Goal: Transaction & Acquisition: Purchase product/service

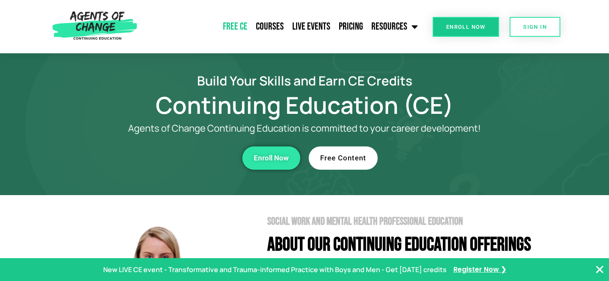
click at [242, 30] on link "Free CE" at bounding box center [235, 26] width 33 height 21
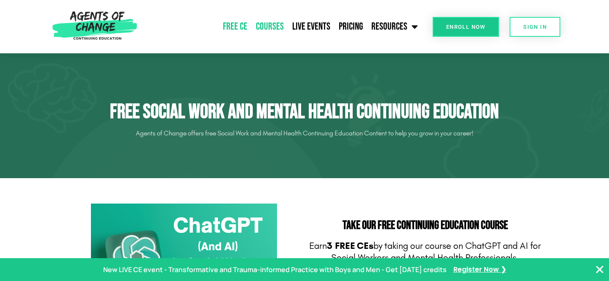
click at [276, 23] on link "Courses" at bounding box center [270, 26] width 36 height 21
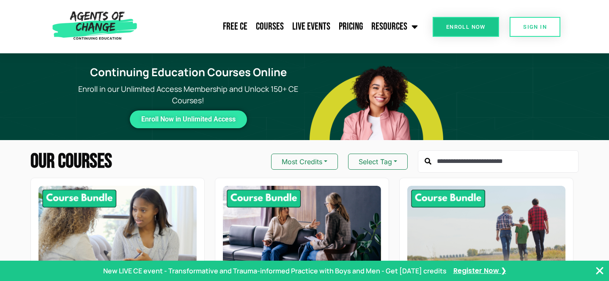
click at [454, 160] on input "text" at bounding box center [498, 161] width 161 height 23
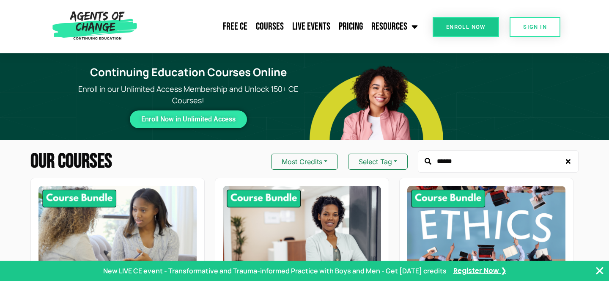
click at [478, 165] on input "******" at bounding box center [498, 161] width 161 height 23
type input "******"
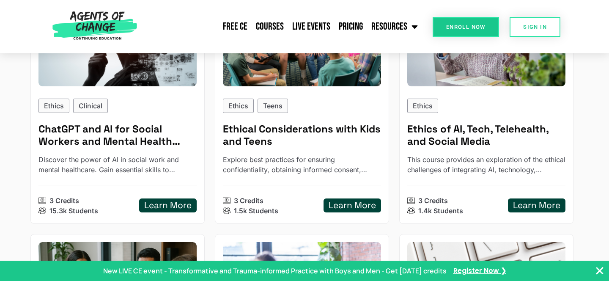
scroll to position [413, 0]
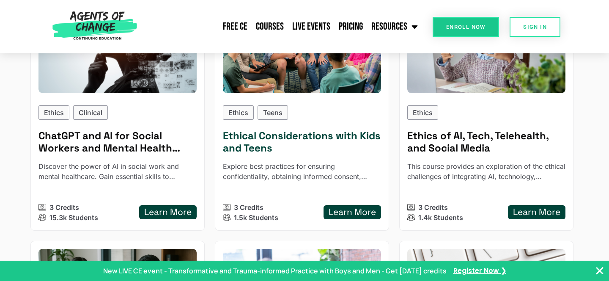
click at [376, 201] on div "3 Credits 1.5k Students Learn More" at bounding box center [302, 207] width 158 height 31
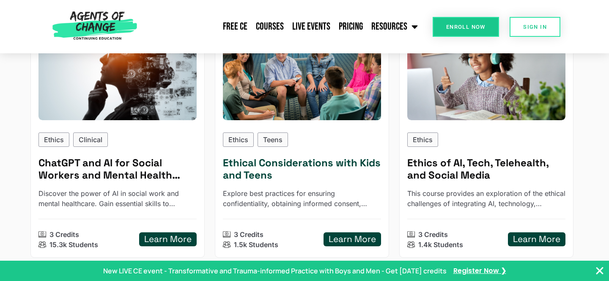
scroll to position [386, 0]
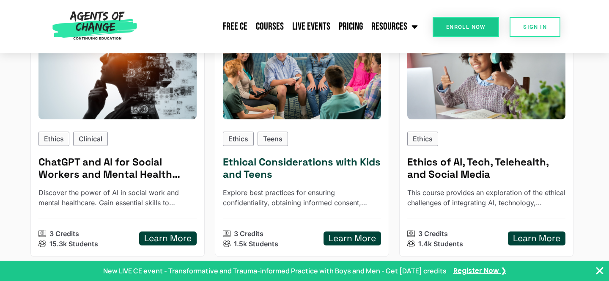
click at [347, 234] on h5 "Learn More" at bounding box center [352, 238] width 47 height 11
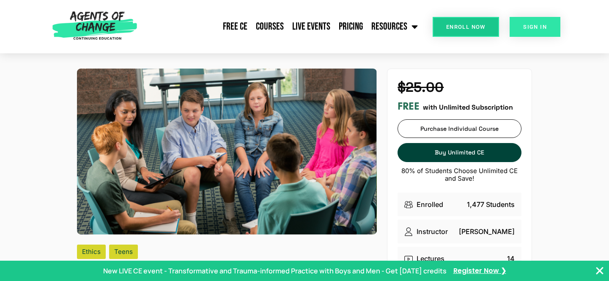
click at [537, 30] on link "SIGN IN" at bounding box center [535, 27] width 51 height 20
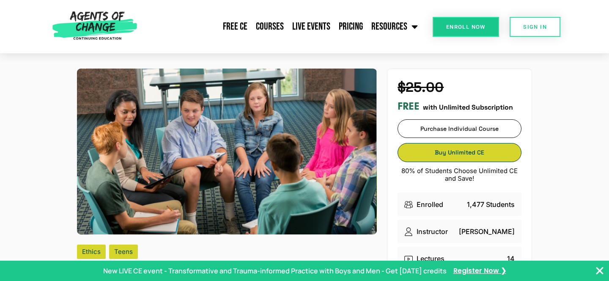
click at [458, 151] on span "Buy Unlimited CE" at bounding box center [459, 153] width 123 height 6
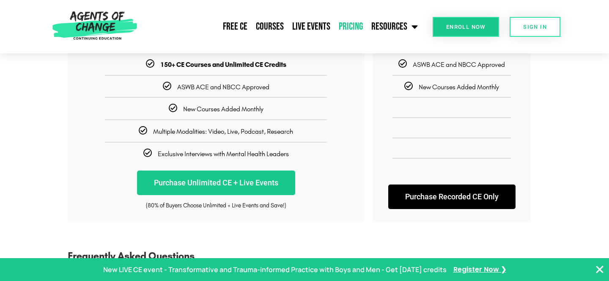
scroll to position [228, 0]
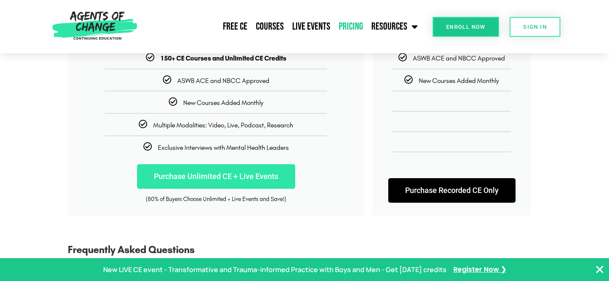
click at [272, 178] on link "Purchase Unlimited CE + Live Events" at bounding box center [216, 176] width 158 height 25
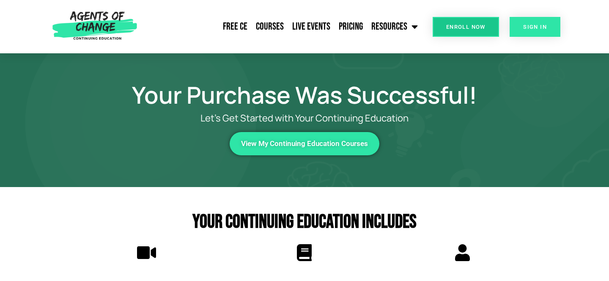
click at [536, 28] on span "SIGN IN" at bounding box center [535, 27] width 24 height 6
click at [529, 24] on span "SIGN IN" at bounding box center [535, 27] width 24 height 6
